Goal: Task Accomplishment & Management: Complete application form

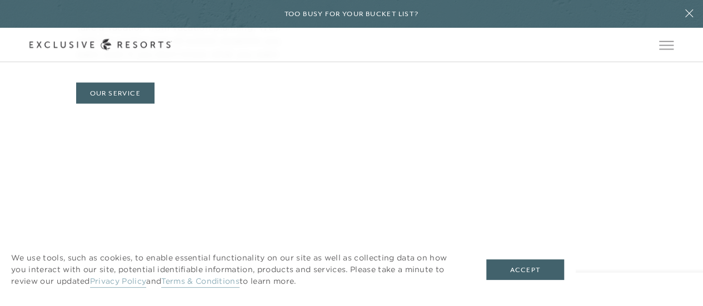
scroll to position [4143, 0]
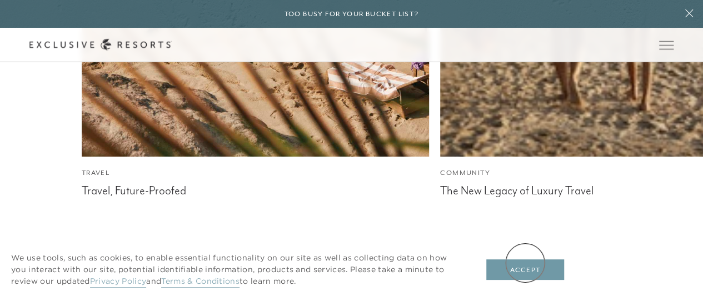
click at [528, 266] on button "Accept" at bounding box center [525, 269] width 78 height 21
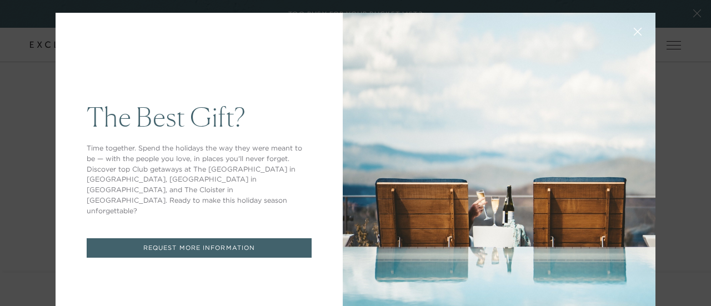
drag, startPoint x: 707, startPoint y: 32, endPoint x: 707, endPoint y: 209, distance: 177.3
click at [693, 229] on div "The Best Gift? Time together. Spend the holidays the way they were meant to be …" at bounding box center [355, 153] width 711 height 306
click at [635, 33] on button at bounding box center [638, 30] width 27 height 27
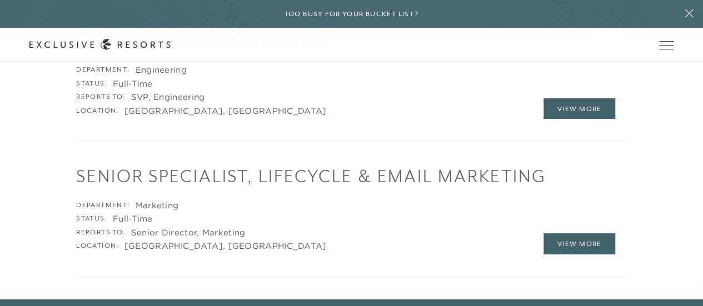
scroll to position [2065, 0]
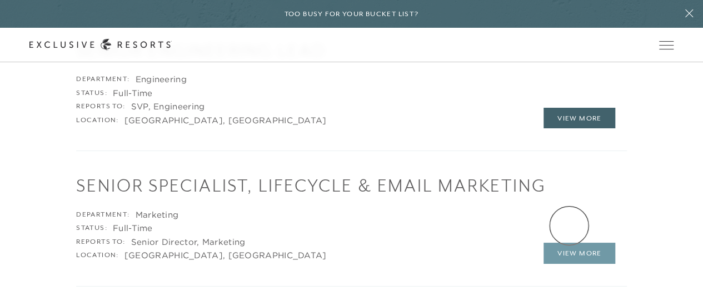
click at [569, 243] on link "View More" at bounding box center [579, 253] width 72 height 21
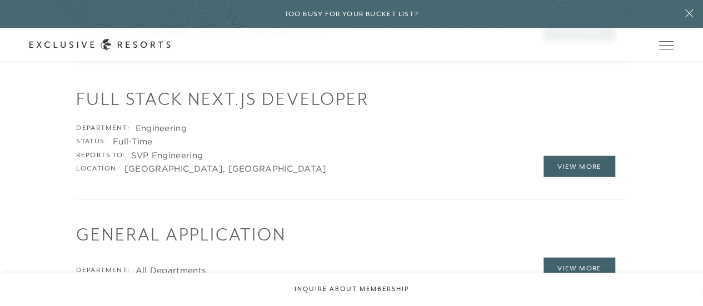
scroll to position [1235, 0]
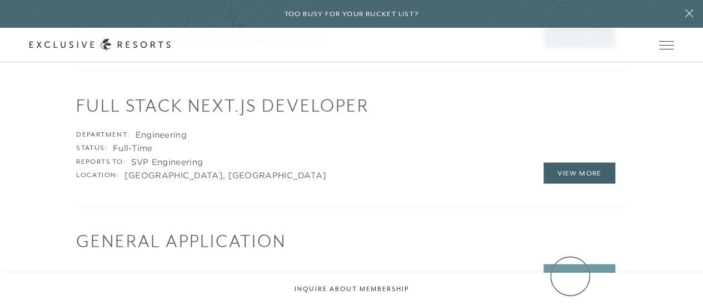
click at [570, 276] on link "View More" at bounding box center [579, 275] width 72 height 21
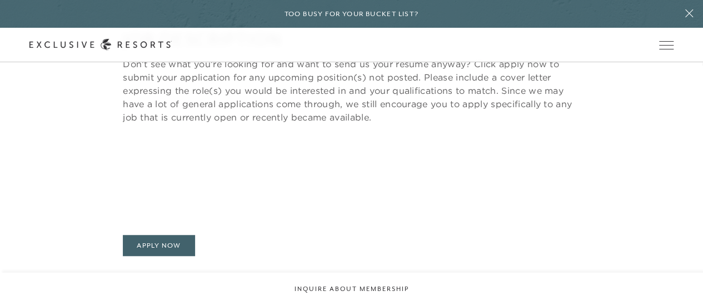
scroll to position [310, 0]
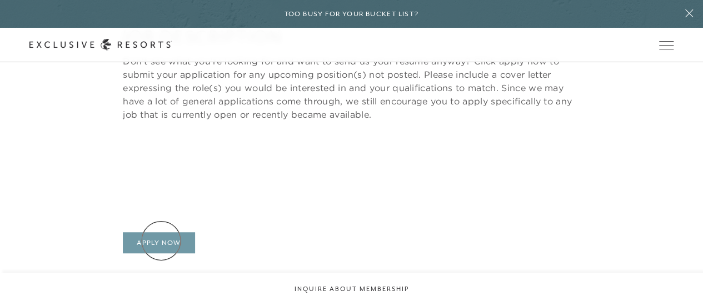
click at [160, 241] on link "Apply Now" at bounding box center [159, 242] width 72 height 21
click at [163, 244] on link "Apply Now" at bounding box center [159, 242] width 72 height 21
